Goal: Navigation & Orientation: Find specific page/section

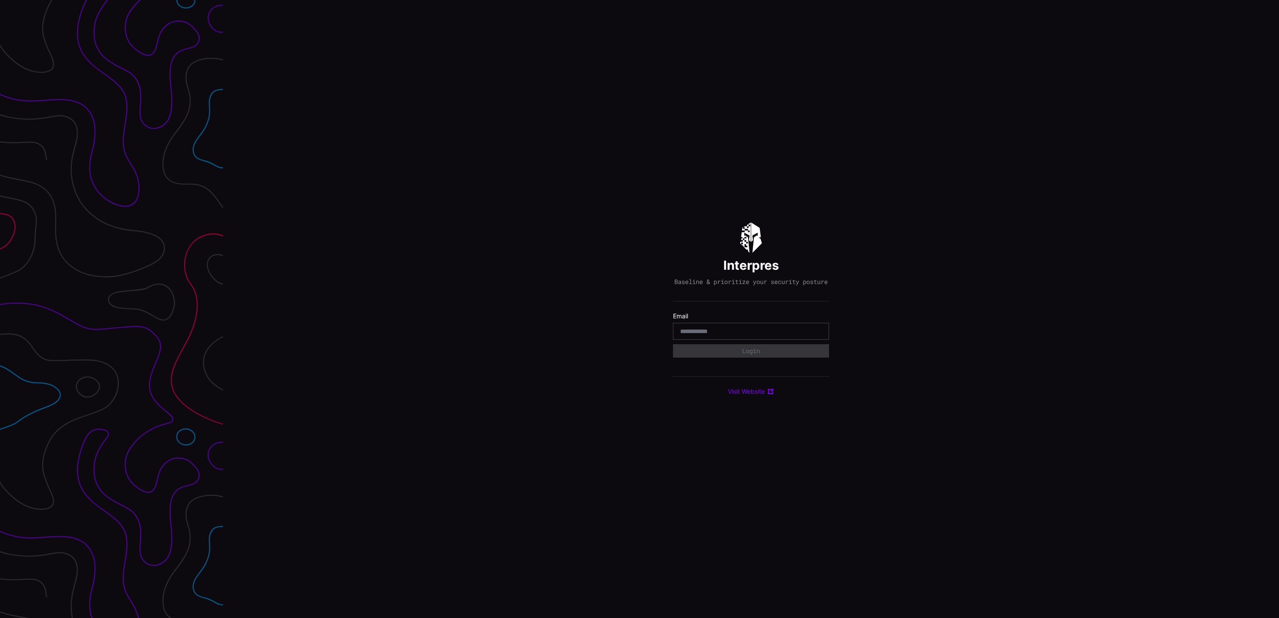
click at [732, 335] on input "email" at bounding box center [751, 331] width 142 height 8
type input "**********"
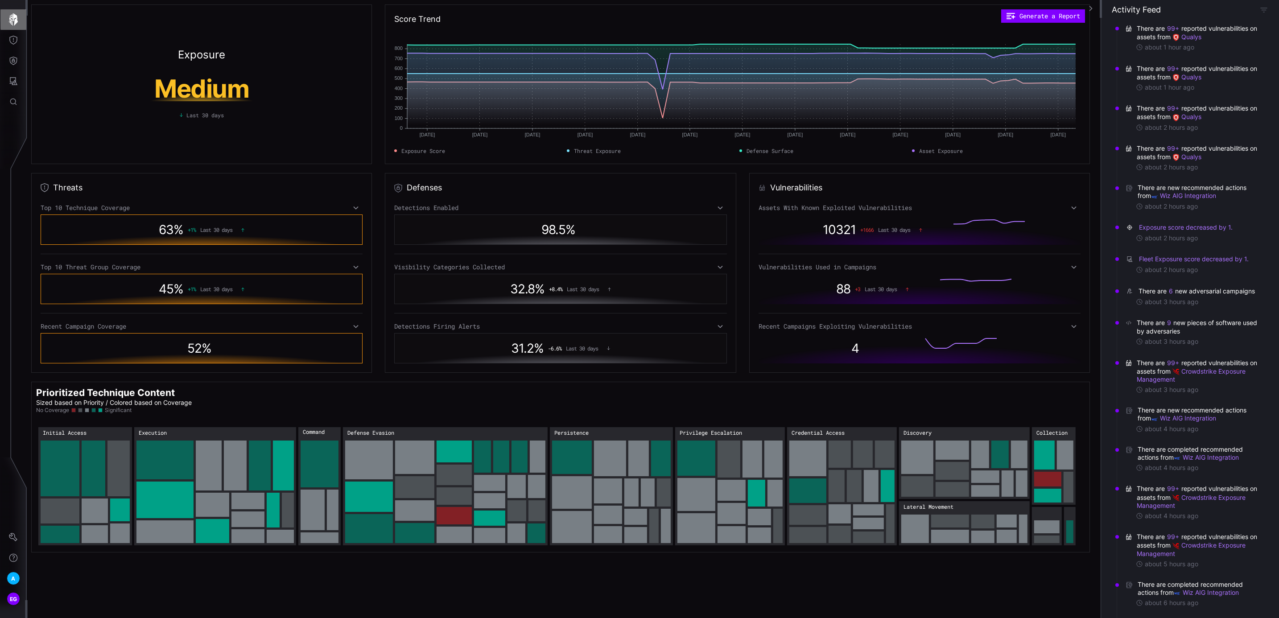
click at [11, 19] on icon "button" at bounding box center [13, 19] width 12 height 12
click at [11, 37] on icon "Threat Exposure" at bounding box center [13, 40] width 9 height 9
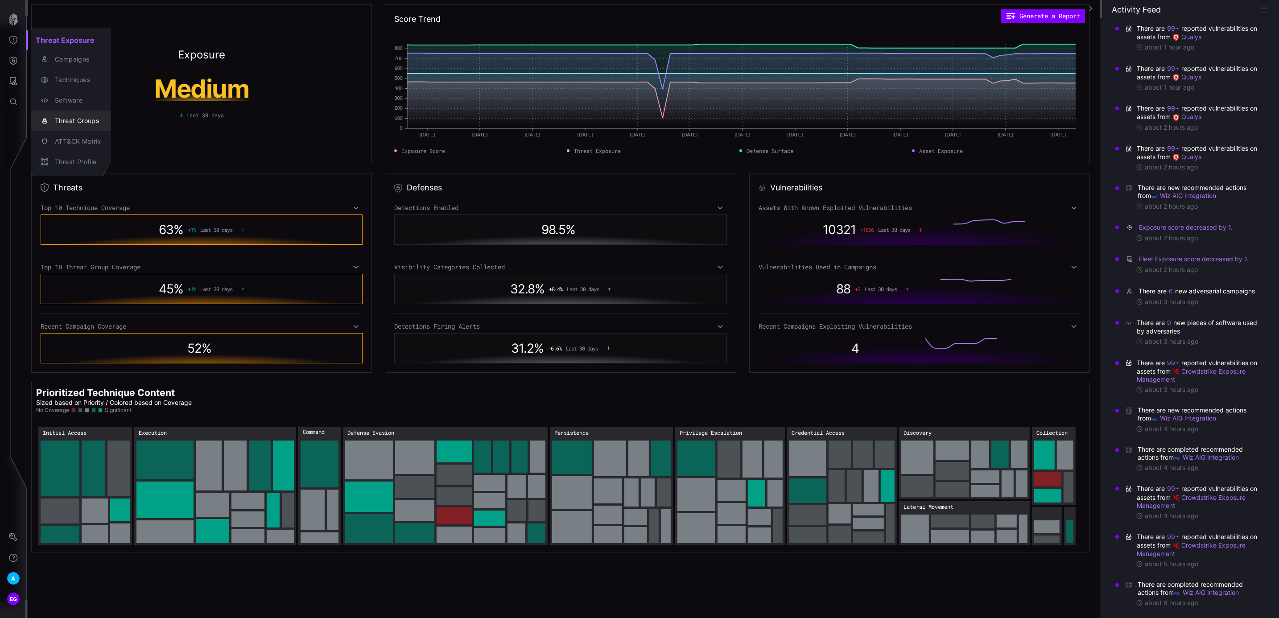
click at [84, 118] on div "Threat Groups" at bounding box center [75, 120] width 51 height 11
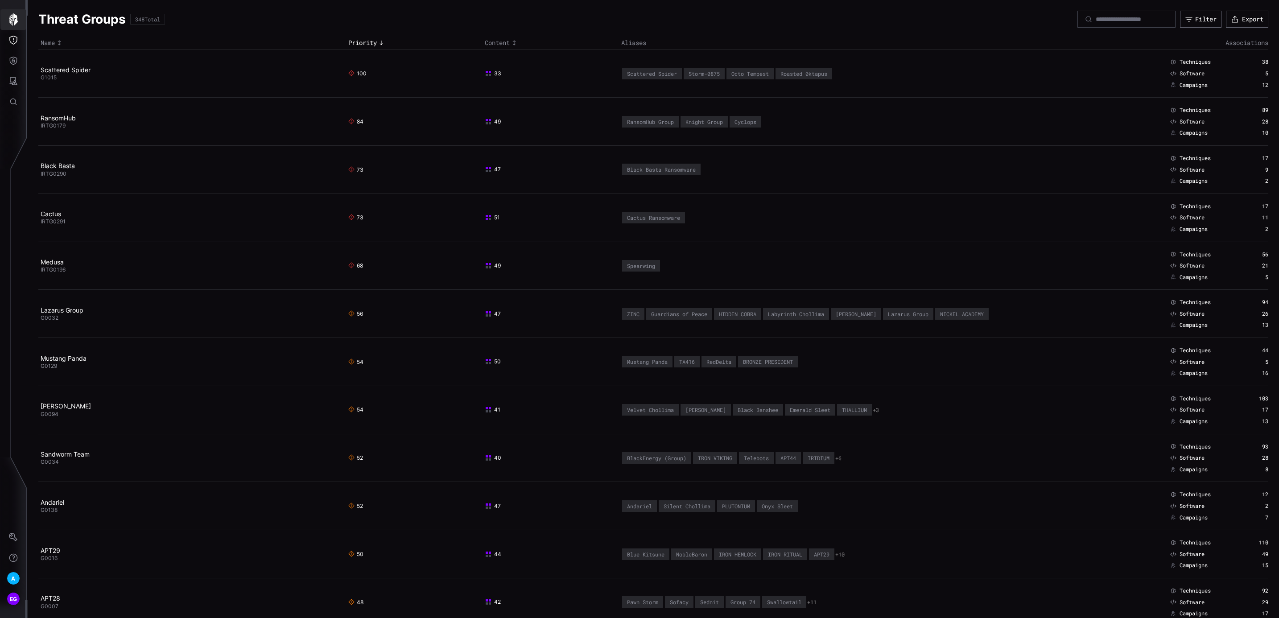
click at [8, 16] on icon "button" at bounding box center [13, 19] width 12 height 12
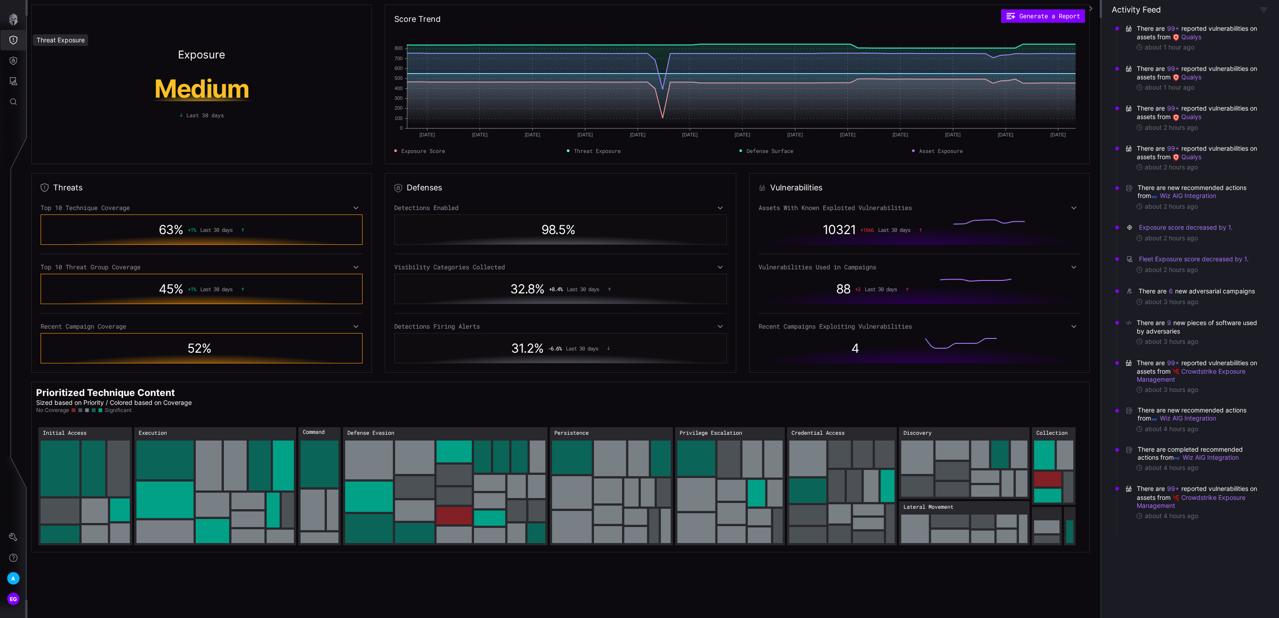
click at [15, 36] on icon "Threat Exposure" at bounding box center [13, 40] width 9 height 9
